Goal: Information Seeking & Learning: Learn about a topic

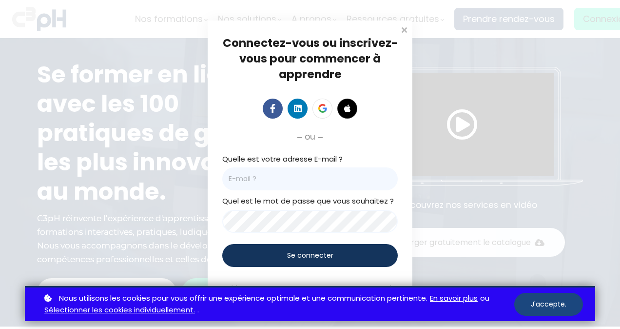
click at [552, 304] on button "J'accepte." at bounding box center [548, 304] width 69 height 23
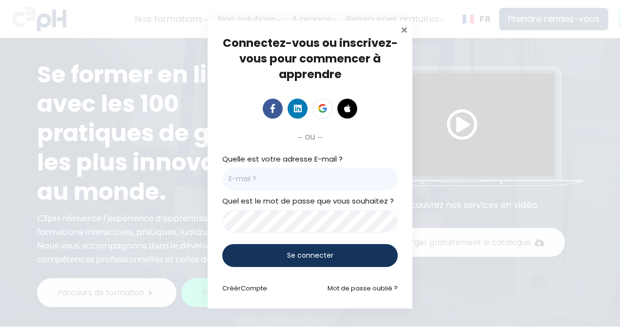
click at [402, 30] on span at bounding box center [404, 29] width 10 height 10
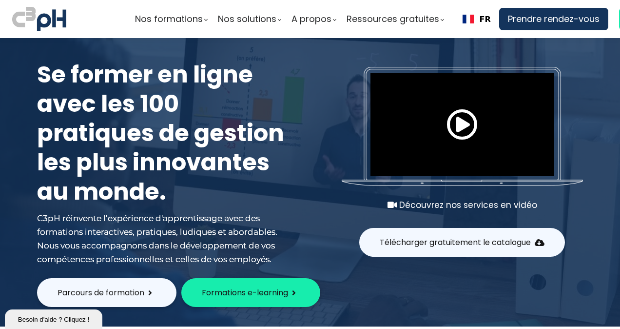
click at [264, 296] on span "Formations e-learning" at bounding box center [245, 292] width 86 height 12
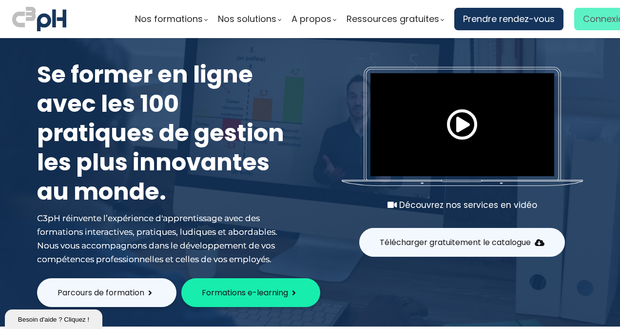
click at [585, 23] on span "Connexion" at bounding box center [606, 19] width 46 height 15
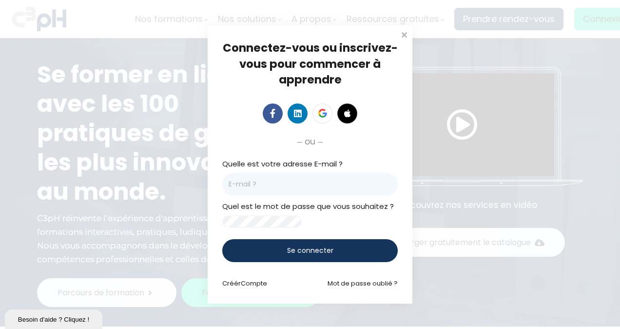
paste input "Yuankang.Lu@giro.ca"
click at [255, 177] on input "Yuankang.Lu@giro.ca" at bounding box center [310, 184] width 176 height 23
type input "yuankang.lu@giro.ca"
click at [282, 176] on input "yuankang.lu@giro.ca" at bounding box center [310, 184] width 176 height 23
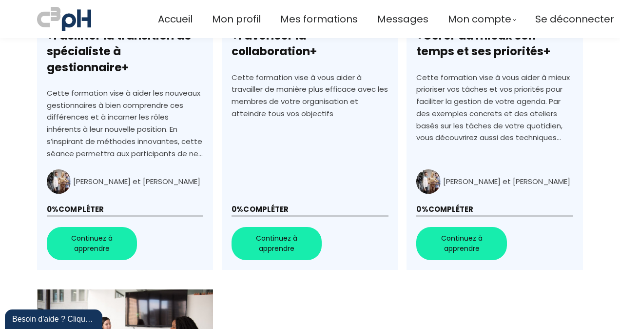
scroll to position [472, 0]
click at [82, 232] on link "+Faciliter la transition de spécialiste à gestionnaire+" at bounding box center [125, 94] width 176 height 351
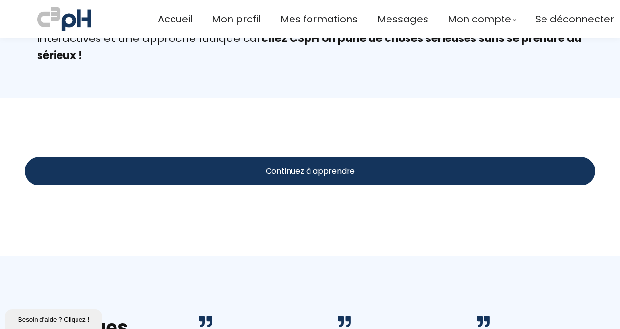
scroll to position [1010, 0]
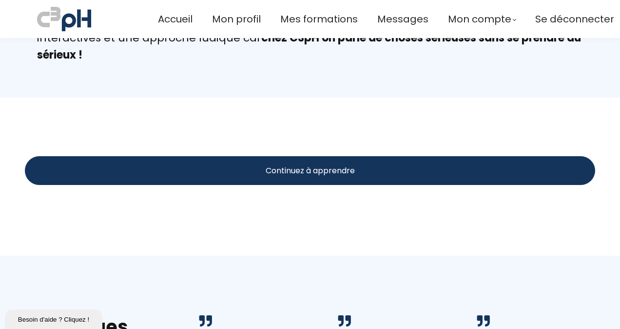
click at [285, 176] on div "Continuez à apprendre" at bounding box center [310, 170] width 571 height 29
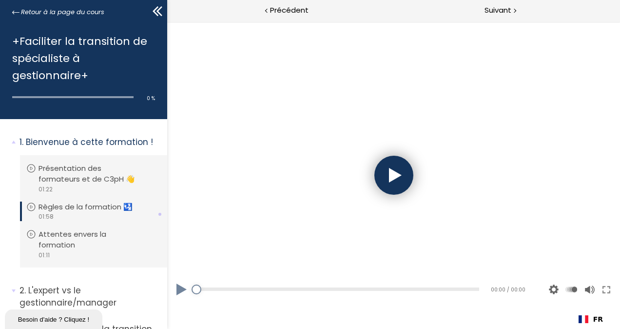
click at [410, 186] on div at bounding box center [393, 175] width 453 height 255
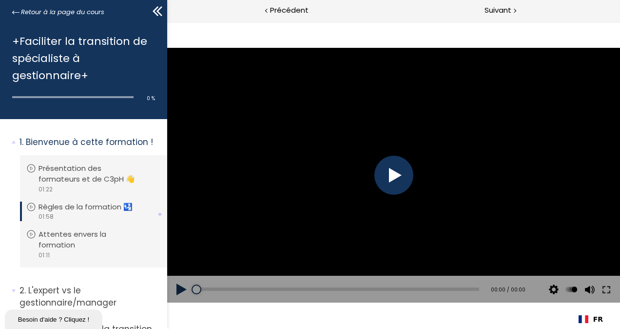
click at [395, 176] on div at bounding box center [394, 175] width 39 height 39
click at [285, 285] on div "Add chapter 00:37" at bounding box center [338, 289] width 283 height 27
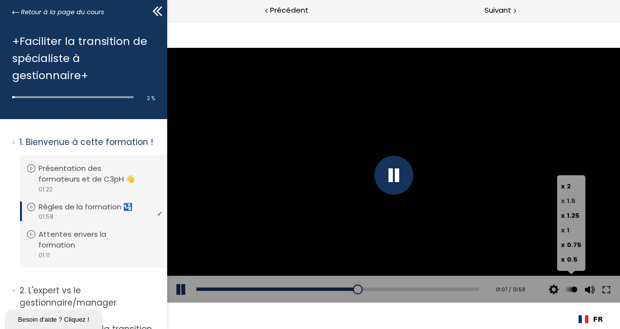
click at [573, 201] on span "1.5" at bounding box center [571, 200] width 9 height 9
click at [167, 21] on input "x 1.5" at bounding box center [167, 21] width 0 height 0
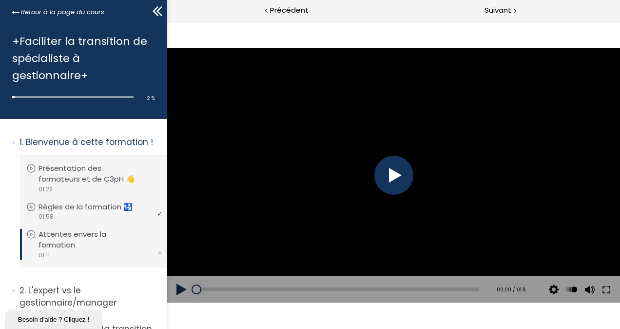
click at [396, 179] on div at bounding box center [394, 175] width 39 height 39
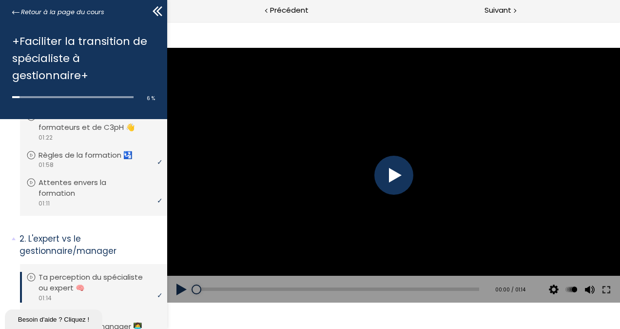
click at [392, 184] on div at bounding box center [394, 175] width 39 height 39
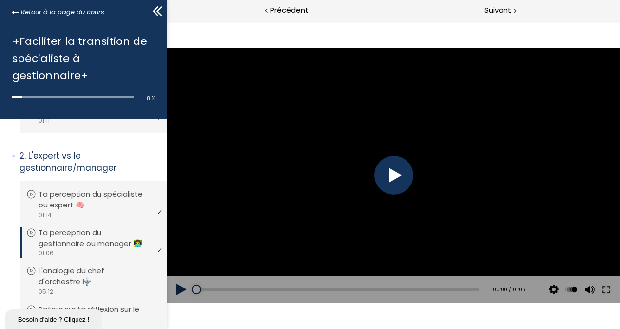
click at [404, 178] on div at bounding box center [394, 175] width 39 height 39
click at [385, 183] on div at bounding box center [394, 175] width 39 height 39
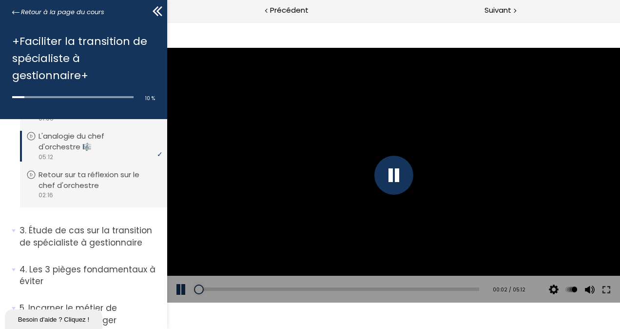
scroll to position [269, 0]
click at [305, 167] on div at bounding box center [393, 175] width 453 height 255
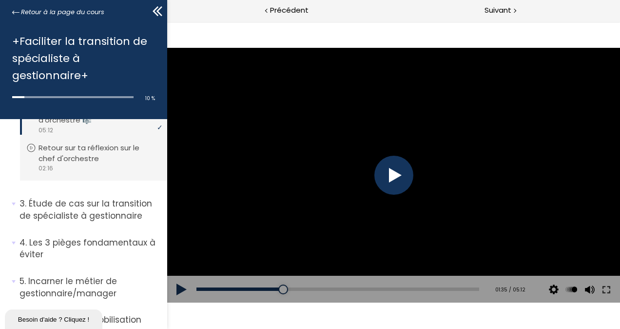
scroll to position [296, 0]
